Goal: Transaction & Acquisition: Purchase product/service

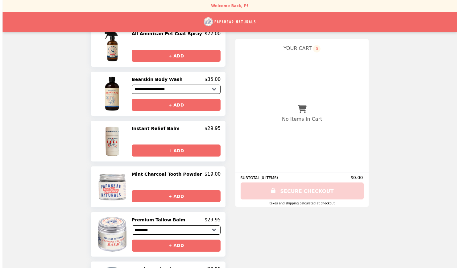
scroll to position [80, 0]
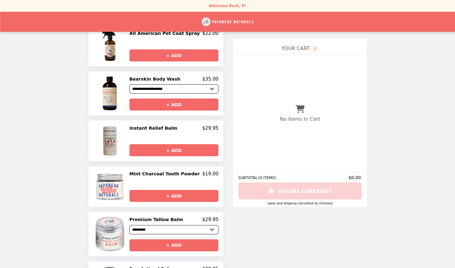
drag, startPoint x: 157, startPoint y: 130, endPoint x: 122, endPoint y: 137, distance: 35.4
click at [119, 137] on img at bounding box center [110, 140] width 17 height 31
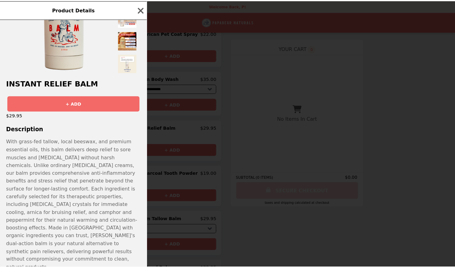
scroll to position [0, 0]
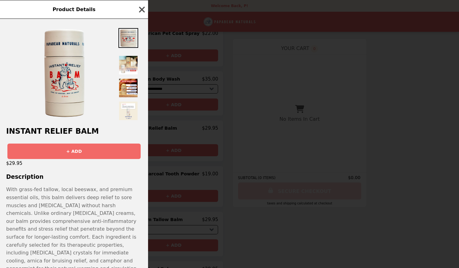
click at [144, 9] on icon "button" at bounding box center [142, 9] width 6 height 6
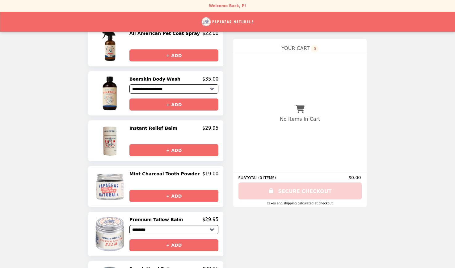
click at [152, 131] on h2 "Instant Relief Balm" at bounding box center [154, 128] width 50 height 6
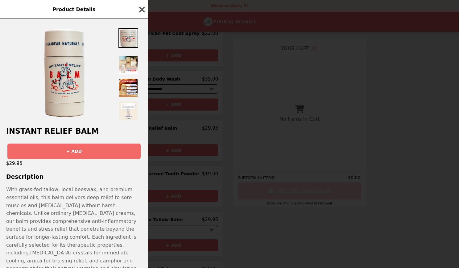
click at [61, 122] on div "Instant Relief Balm + ADD $29.95 Description With grass-fed tallow, local beesw…" at bounding box center [74, 143] width 148 height 249
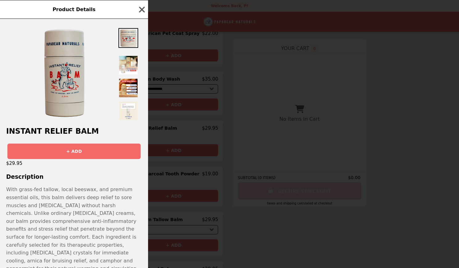
click at [60, 81] on img at bounding box center [64, 73] width 45 height 93
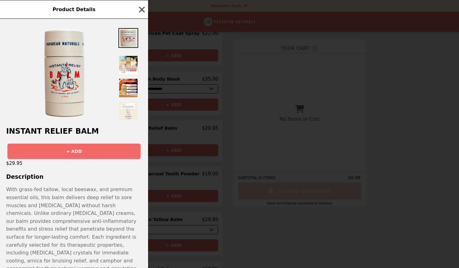
click at [11, 191] on p "With grass-fed tallow, local beeswax, and premium essential oils, this balm del…" at bounding box center [74, 253] width 136 height 134
click at [12, 187] on div "Instant Relief Balm + ADD $29.95 Description With grass-fed tallow, local beesw…" at bounding box center [74, 143] width 148 height 249
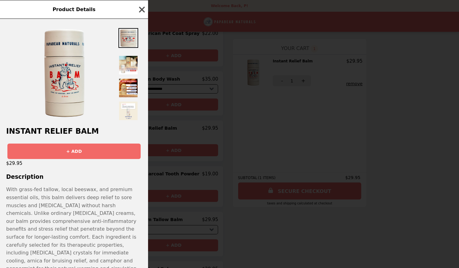
click at [144, 12] on icon "button" at bounding box center [142, 9] width 6 height 6
